Goal: Check status: Check status

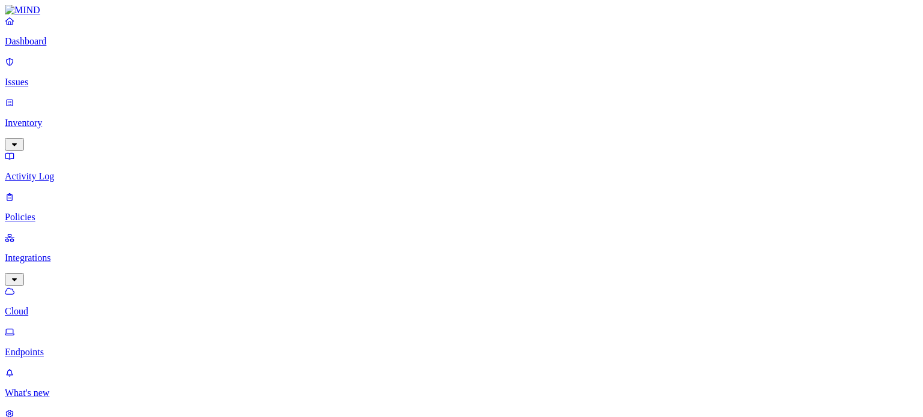
click at [311, 147] on span "Deployment failed" at bounding box center [293, 157] width 47 height 21
click at [312, 82] on span "Deploying..." at bounding box center [294, 87] width 48 height 10
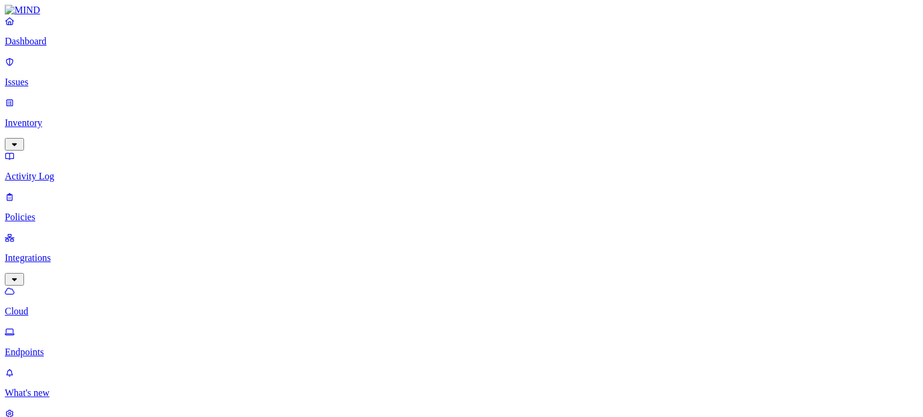
click at [299, 116] on span "Deployed" at bounding box center [288, 121] width 37 height 10
click at [300, 152] on span "Deployment failed" at bounding box center [293, 162] width 47 height 21
click at [317, 83] on span "Deploying..." at bounding box center [294, 88] width 48 height 10
